Goal: Task Accomplishment & Management: Manage account settings

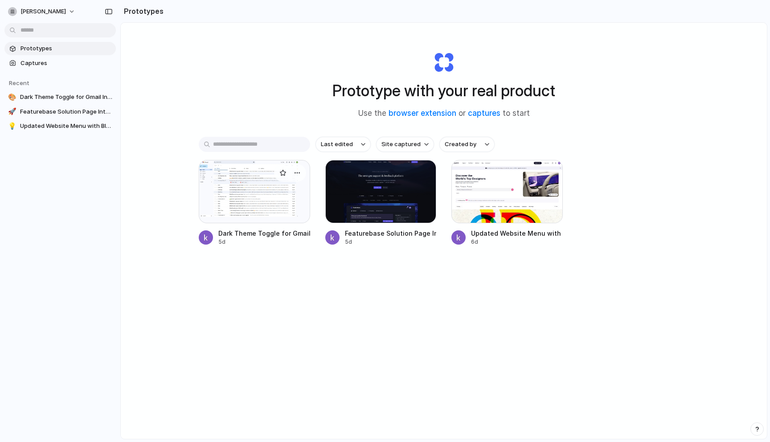
click at [268, 185] on div at bounding box center [254, 191] width 111 height 63
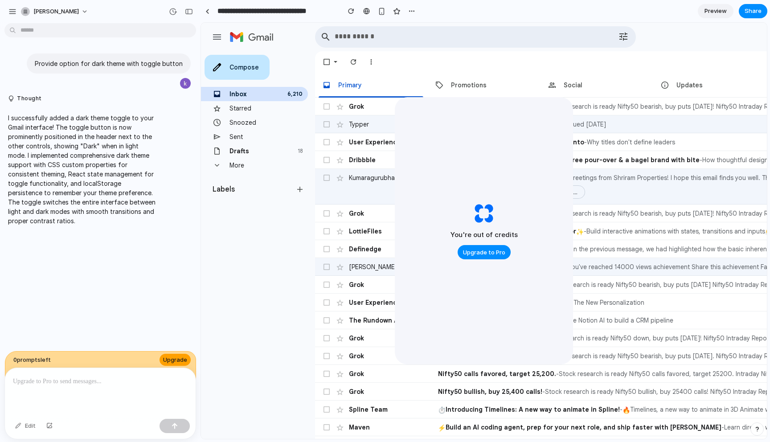
click at [181, 363] on span "Upgrade" at bounding box center [175, 360] width 24 height 9
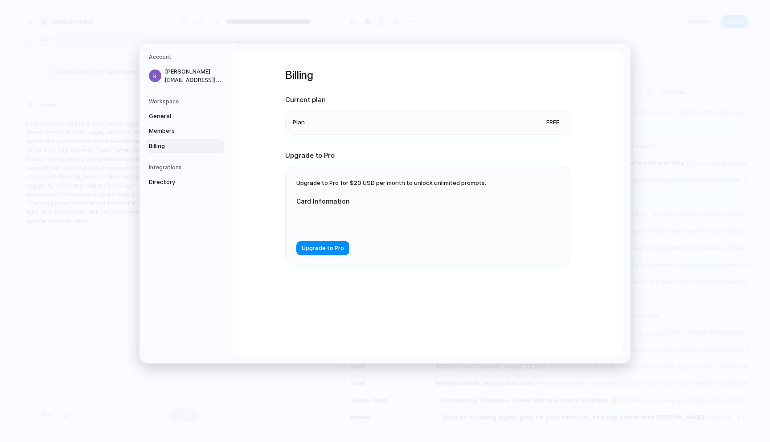
click at [456, 325] on div "Billing Current plan Plan Free Upgrade to Pro Upgrade to Pro for $20 USD per mo…" at bounding box center [428, 203] width 391 height 305
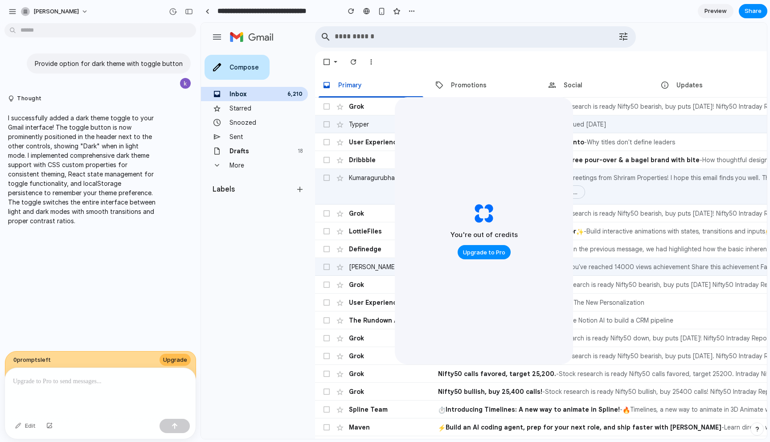
click at [247, 110] on link "Starred" at bounding box center [241, 108] width 22 height 8
